Goal: Information Seeking & Learning: Compare options

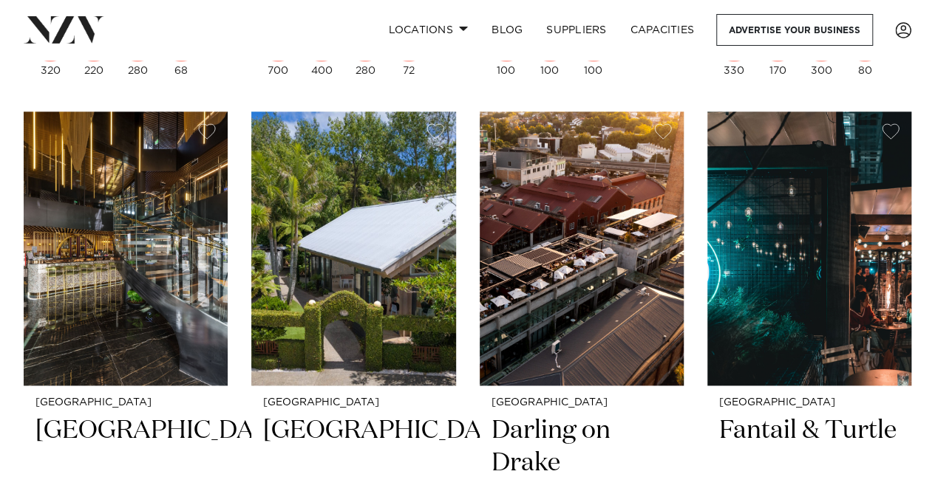
scroll to position [3549, 0]
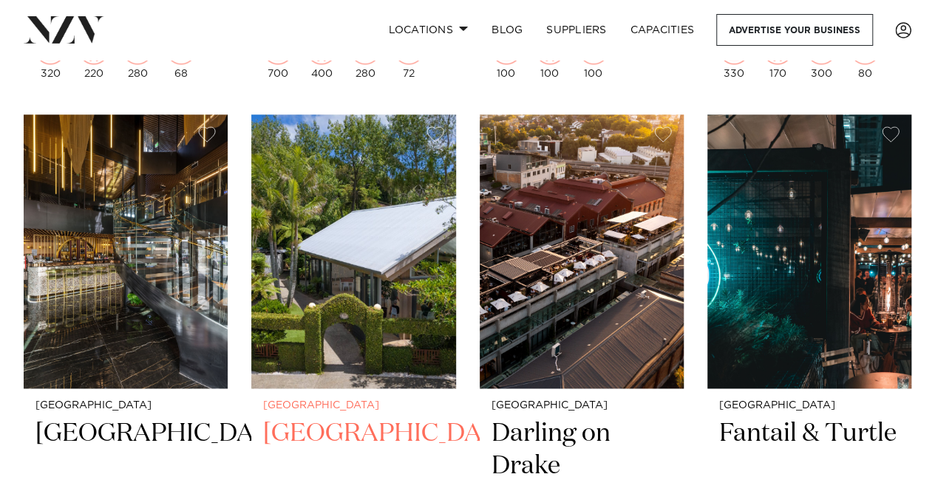
click at [320, 270] on img at bounding box center [353, 252] width 204 height 274
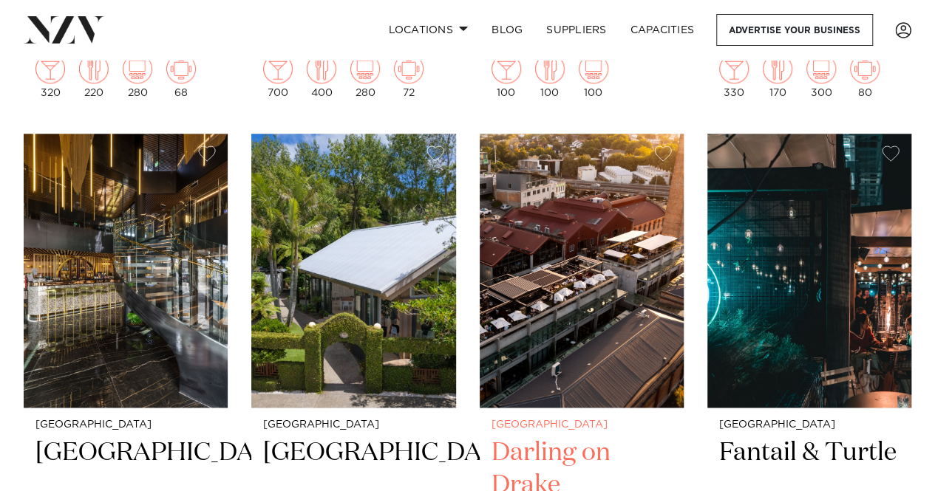
click at [551, 297] on img at bounding box center [582, 271] width 204 height 274
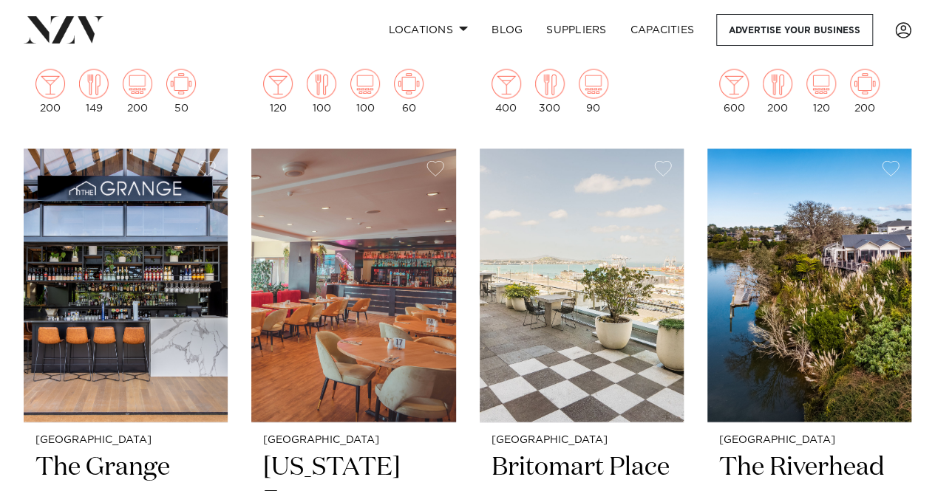
scroll to position [4129, 0]
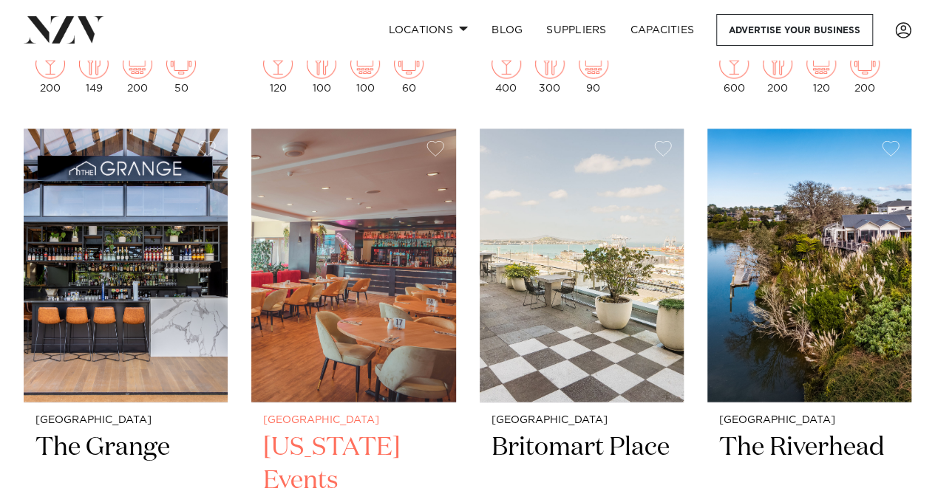
click at [318, 262] on img at bounding box center [353, 266] width 204 height 274
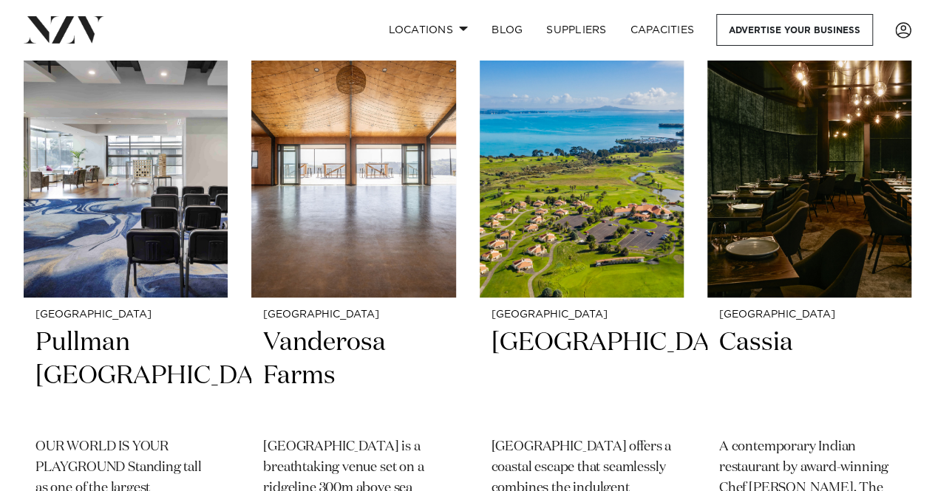
scroll to position [5456, 0]
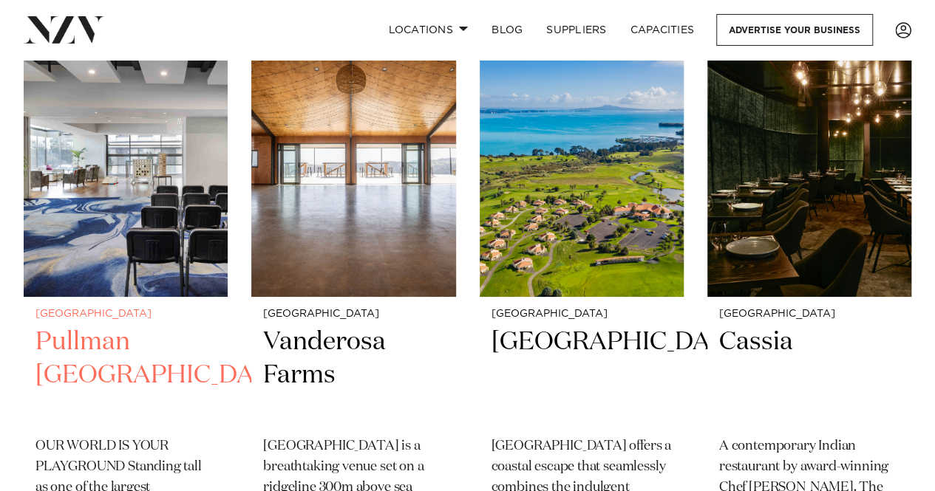
click at [130, 326] on h2 "Pullman Auckland" at bounding box center [125, 376] width 180 height 100
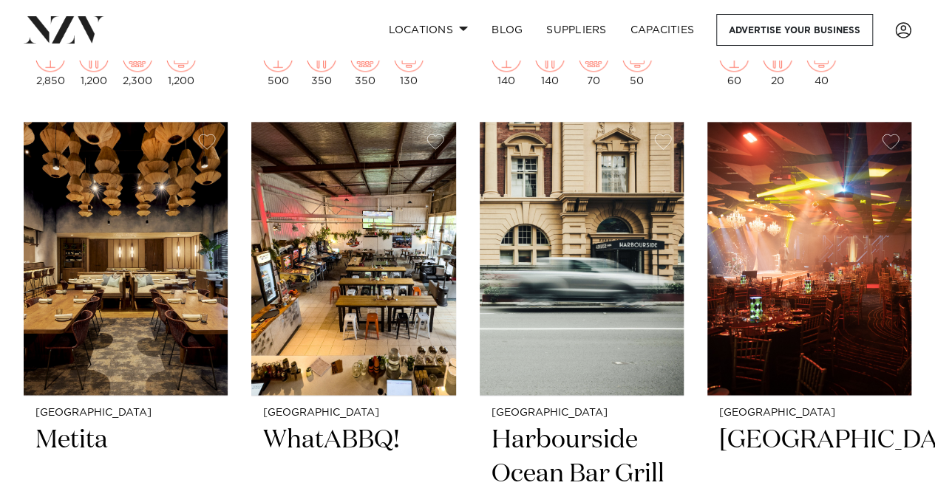
scroll to position [6551, 0]
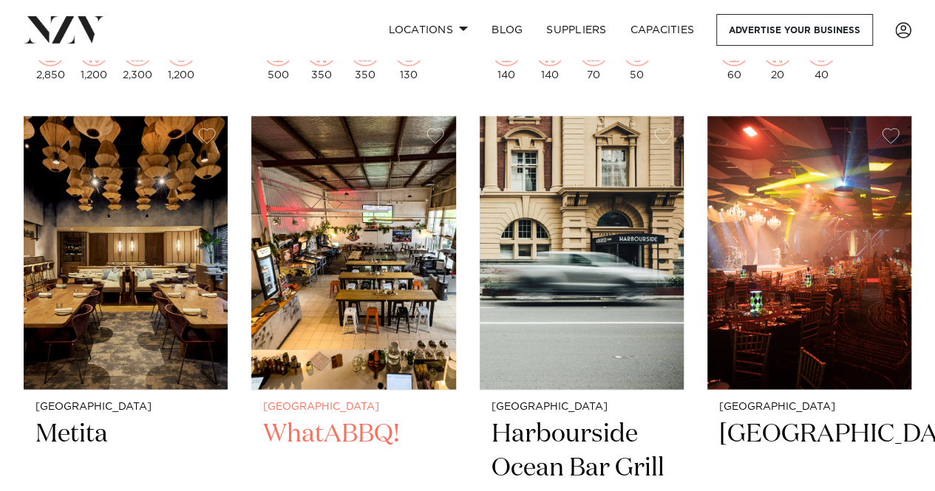
click at [328, 284] on img at bounding box center [353, 253] width 204 height 274
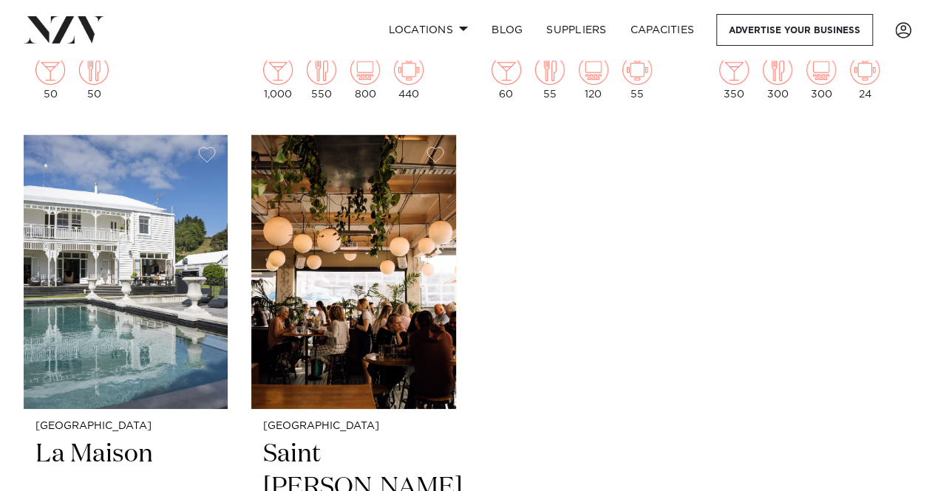
scroll to position [7720, 0]
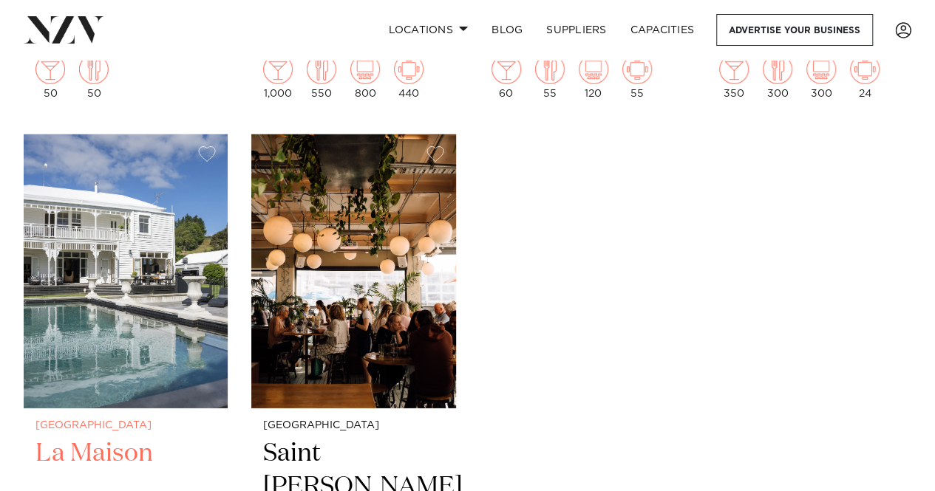
click at [58, 296] on img at bounding box center [126, 271] width 204 height 274
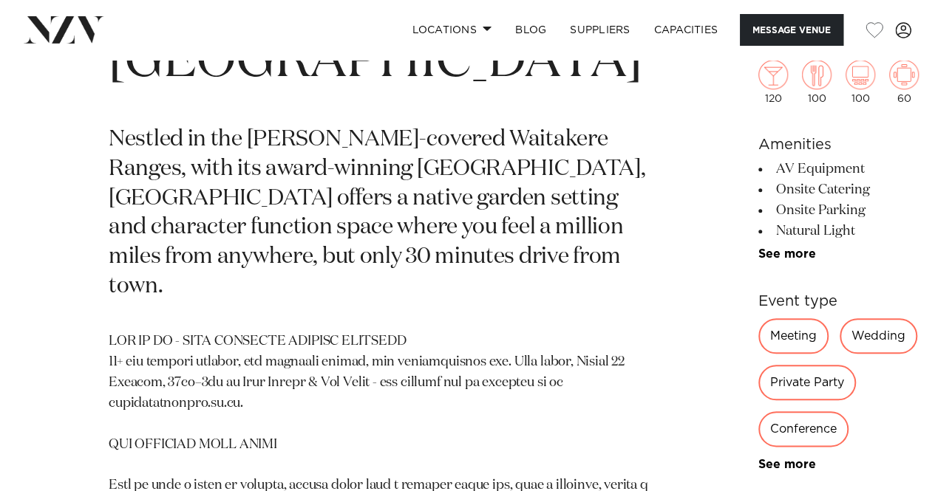
scroll to position [646, 0]
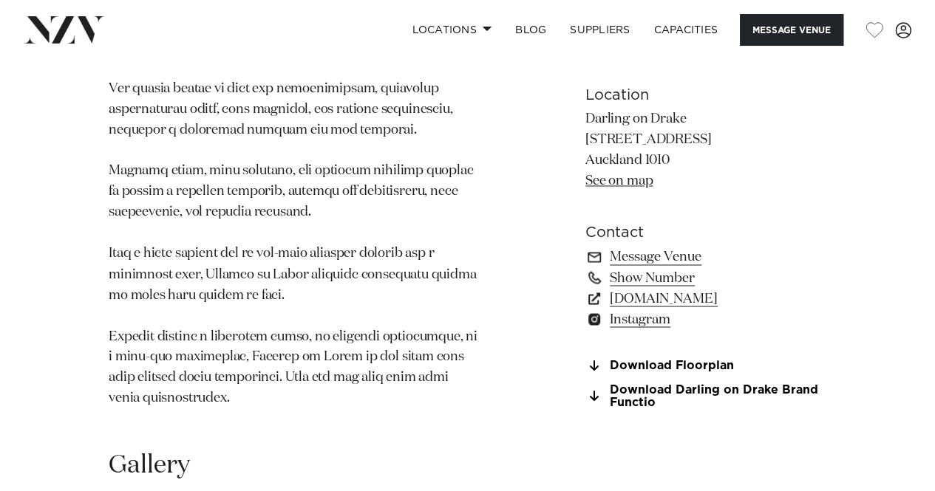
scroll to position [1125, 0]
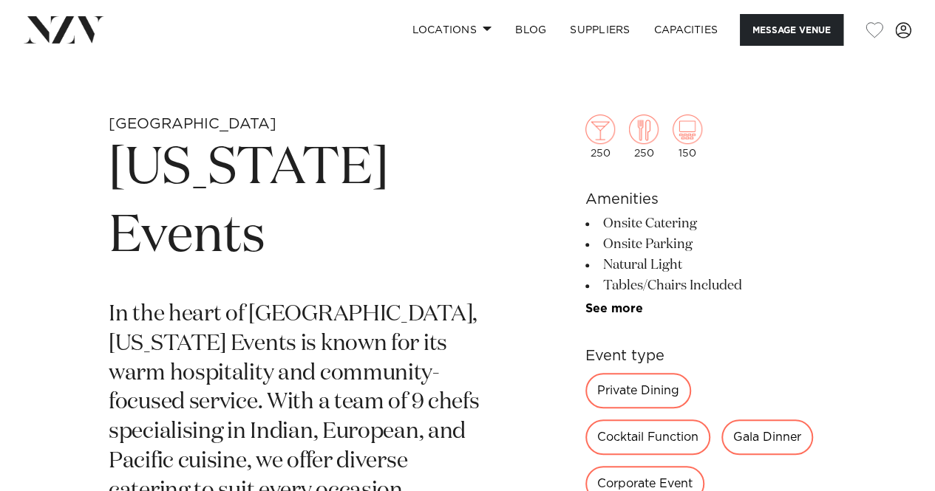
scroll to position [451, 0]
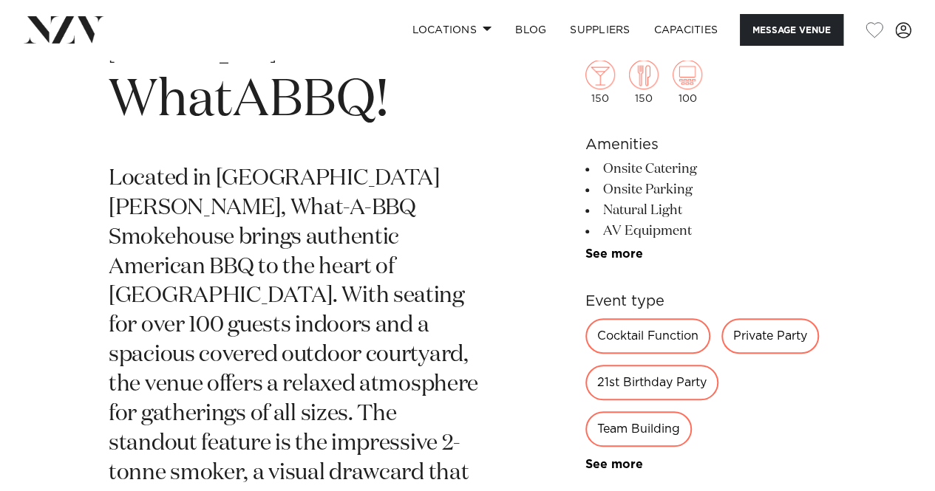
scroll to position [570, 0]
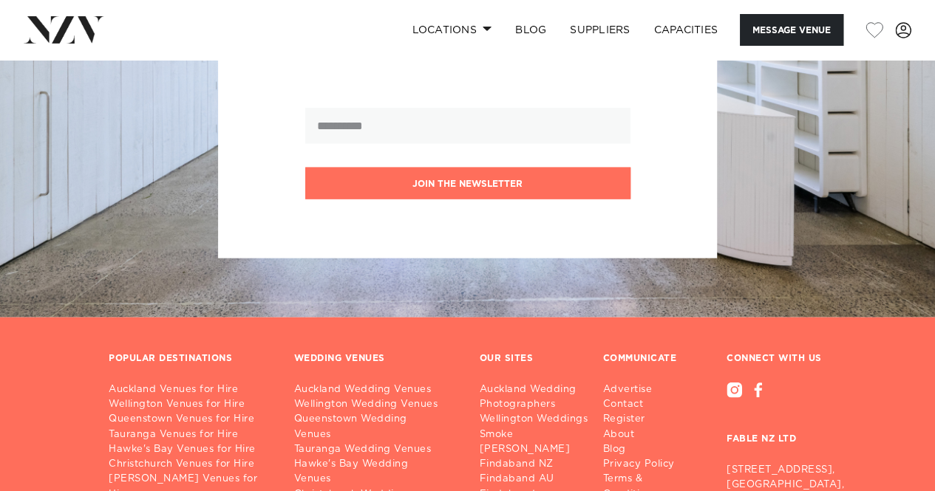
scroll to position [4565, 0]
